Goal: Transaction & Acquisition: Purchase product/service

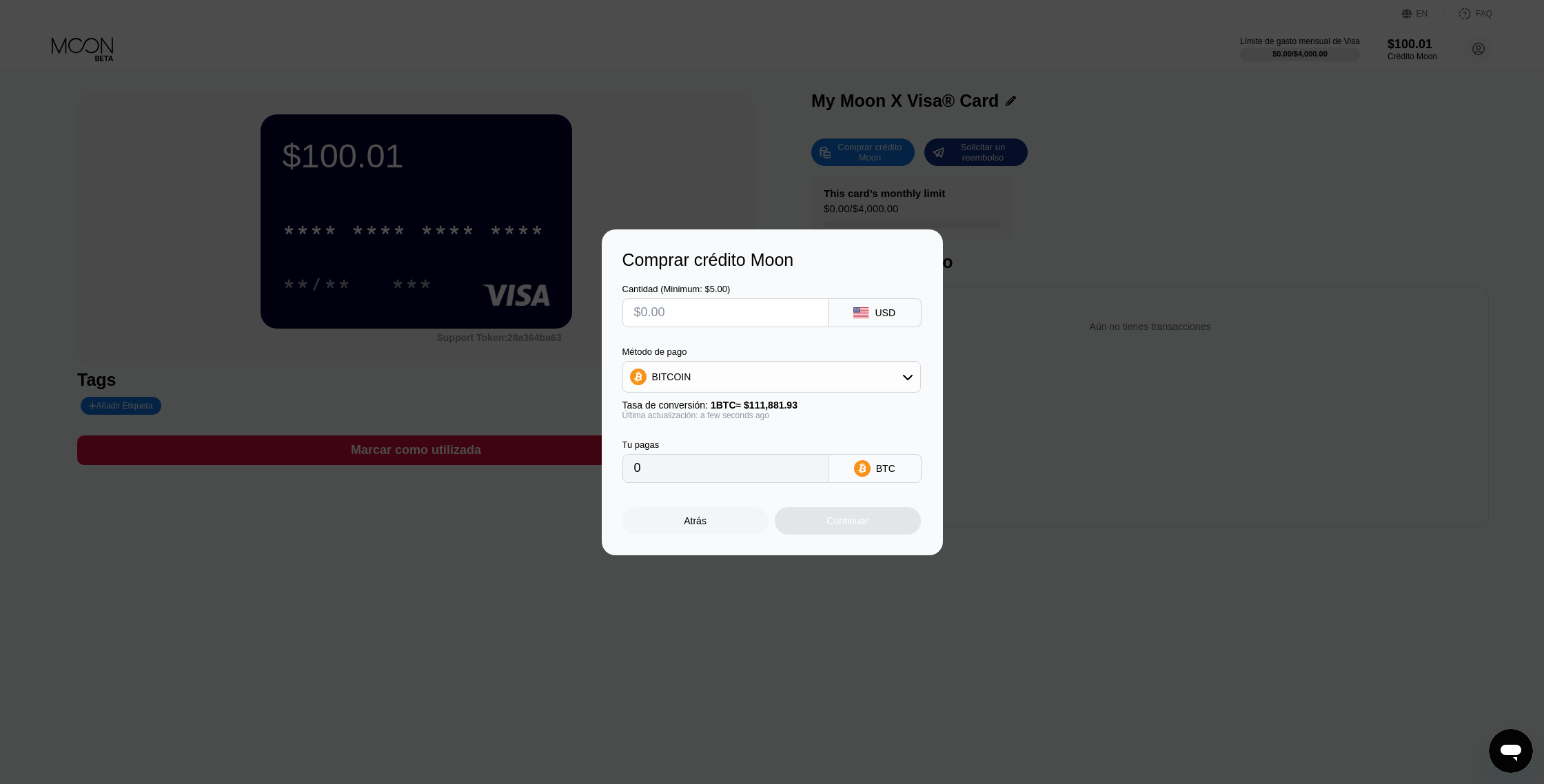
click at [707, 314] on input "text" at bounding box center [725, 313] width 182 height 28
type input "$1"
type input "0.00000894"
type input "$11"
type input "0.00009832"
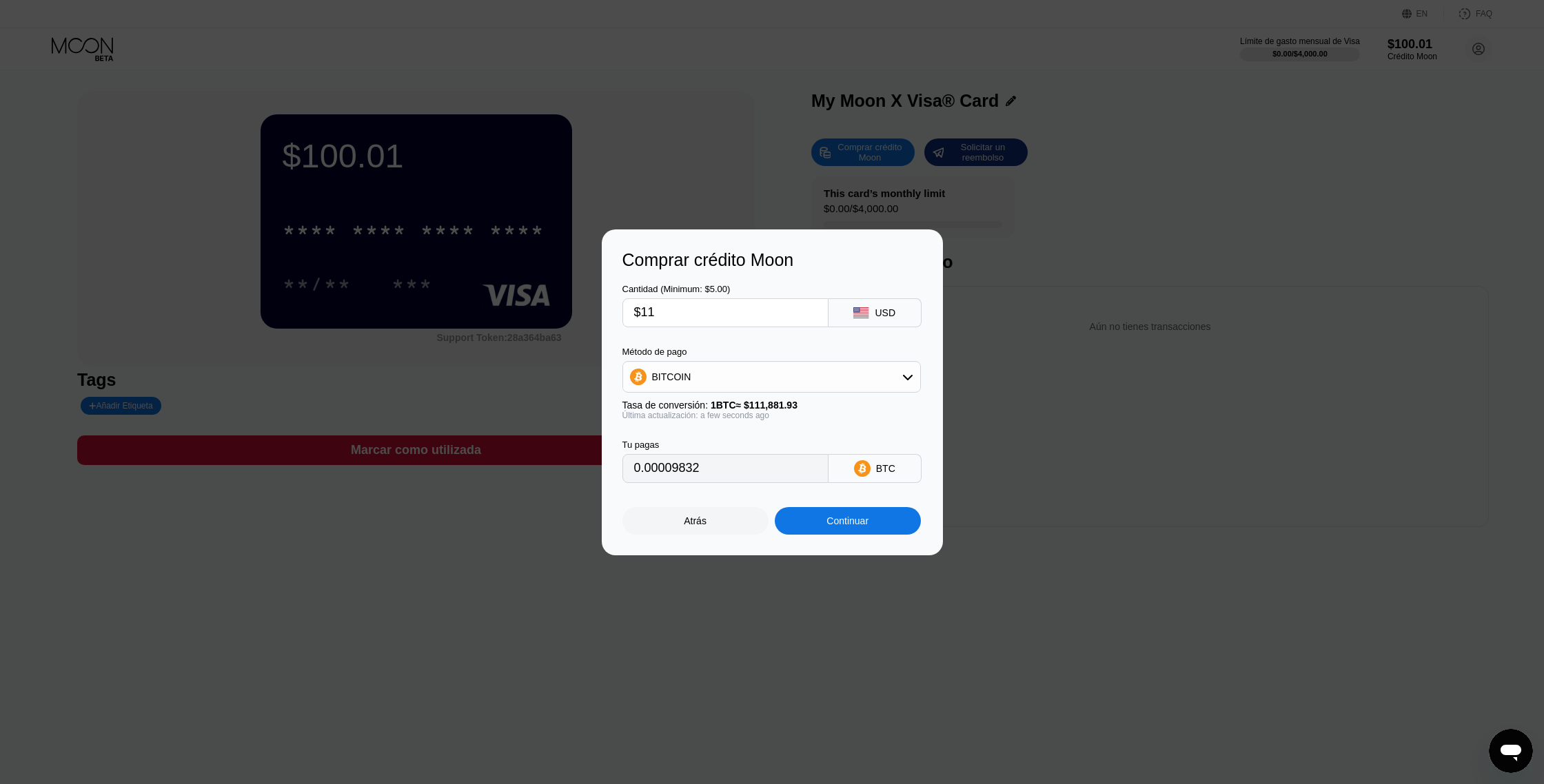
type input "$11"
click at [617, 143] on div at bounding box center [772, 392] width 1544 height 784
click at [1241, 508] on div "Comprar crédito Moon Cantidad (Minimum: $5.00) $11 USD Método de pago BITCOIN T…" at bounding box center [772, 393] width 1544 height 326
click at [686, 519] on div "Atrás" at bounding box center [695, 520] width 23 height 11
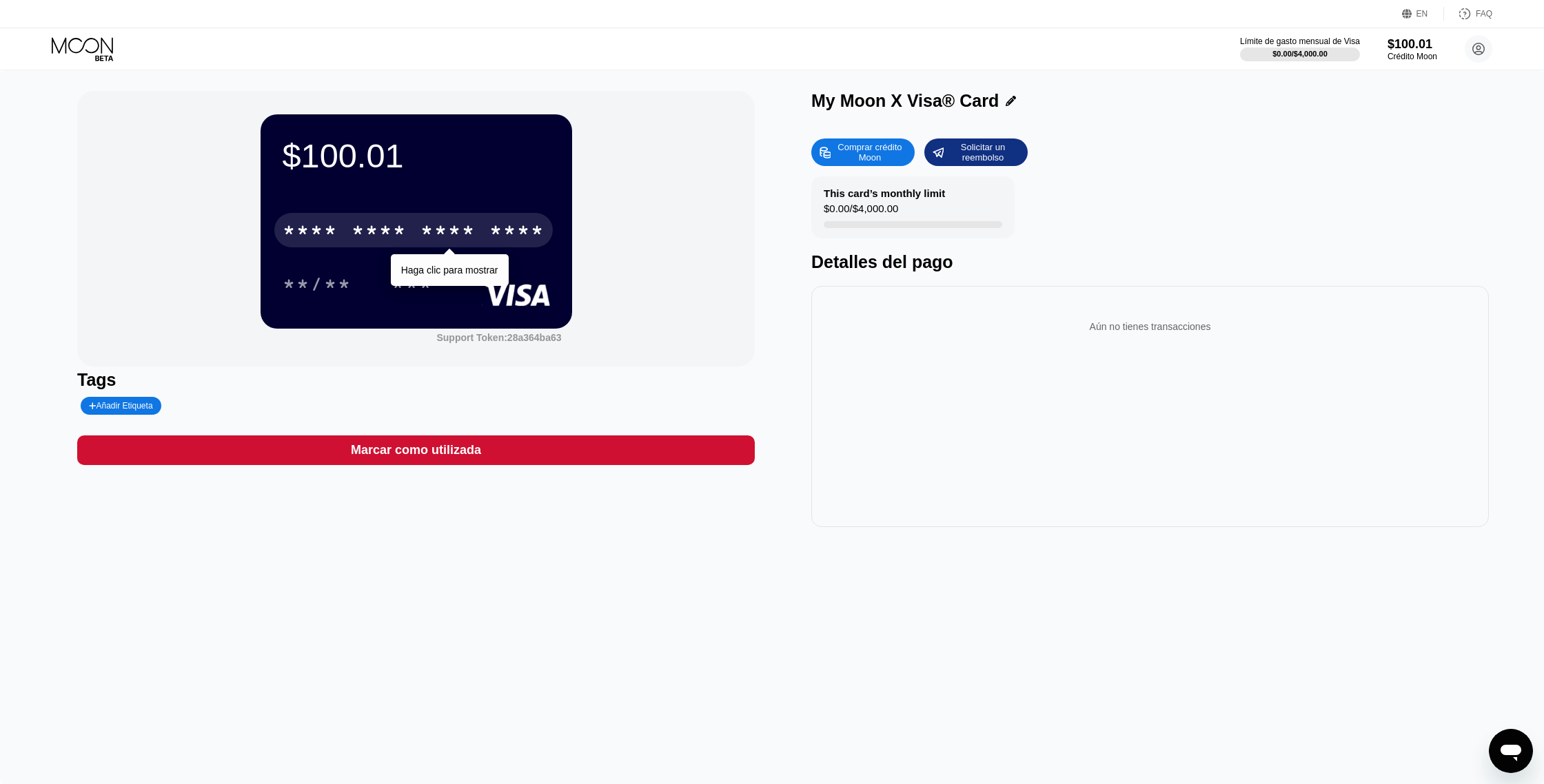
click at [356, 238] on div "* * * *" at bounding box center [379, 232] width 55 height 22
